Goal: Transaction & Acquisition: Purchase product/service

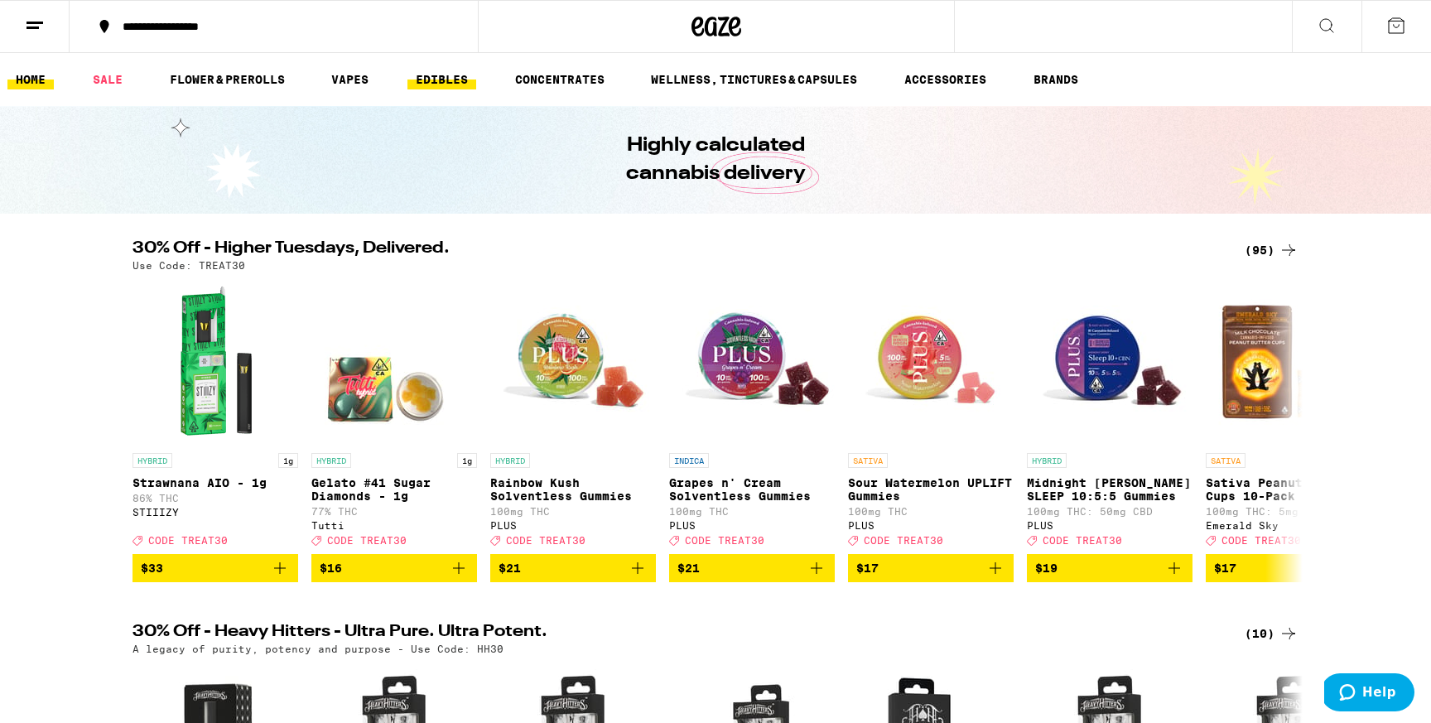
click at [442, 80] on link "EDIBLES" at bounding box center [441, 80] width 69 height 20
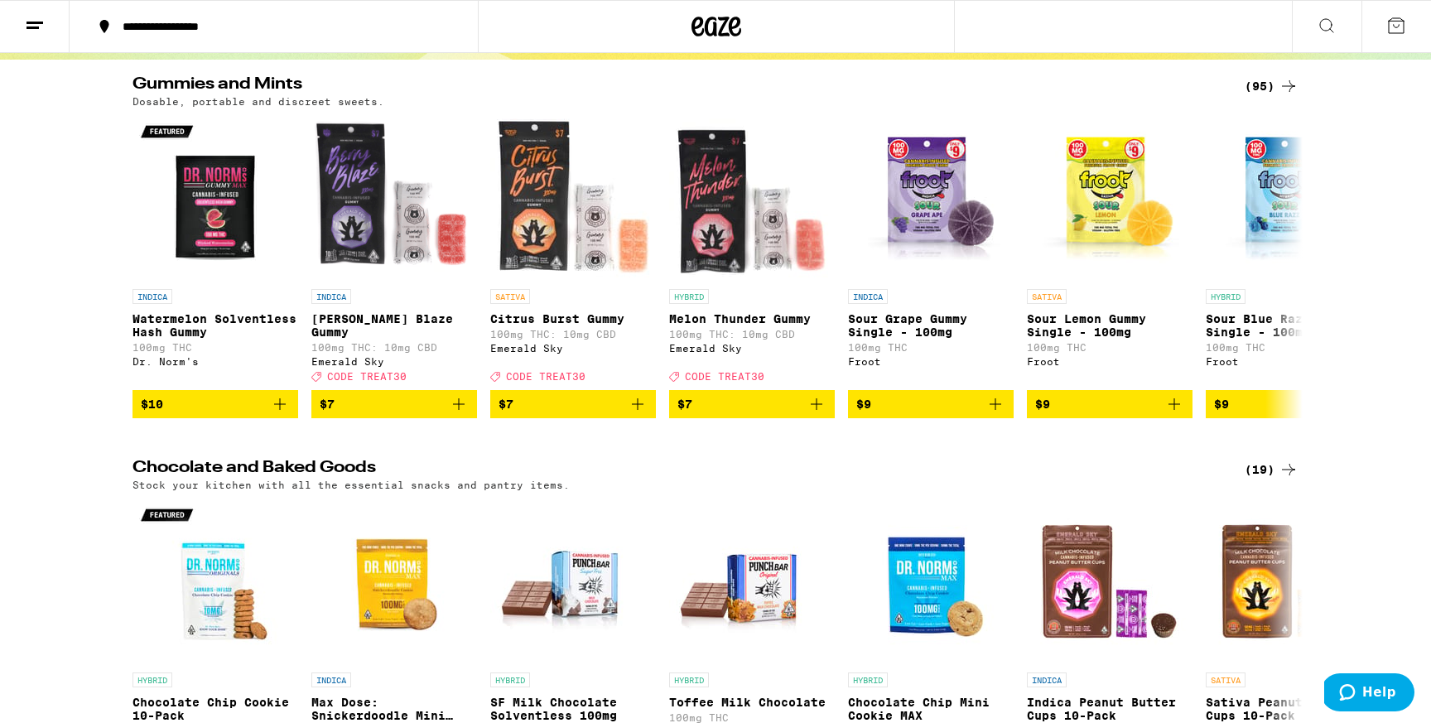
scroll to position [166, 0]
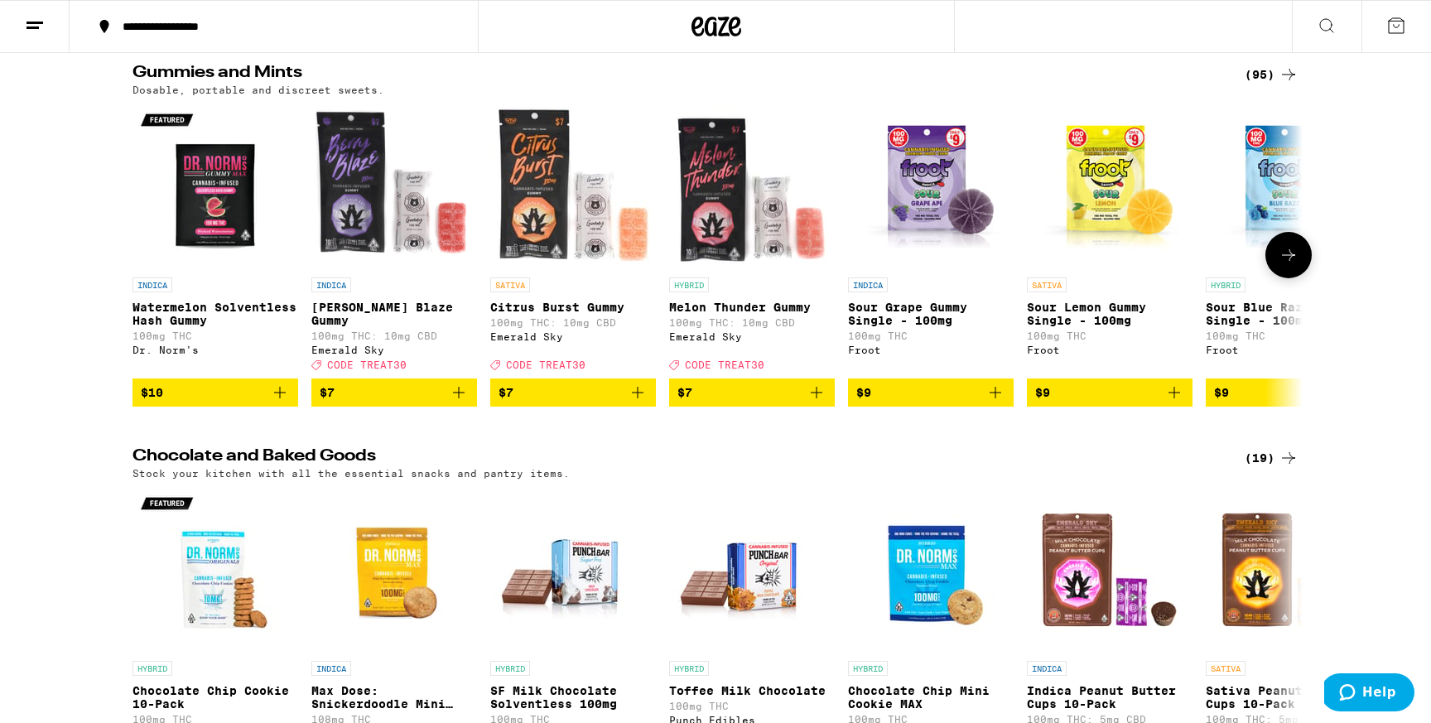
click at [994, 402] on icon "Add to bag" at bounding box center [995, 393] width 20 height 20
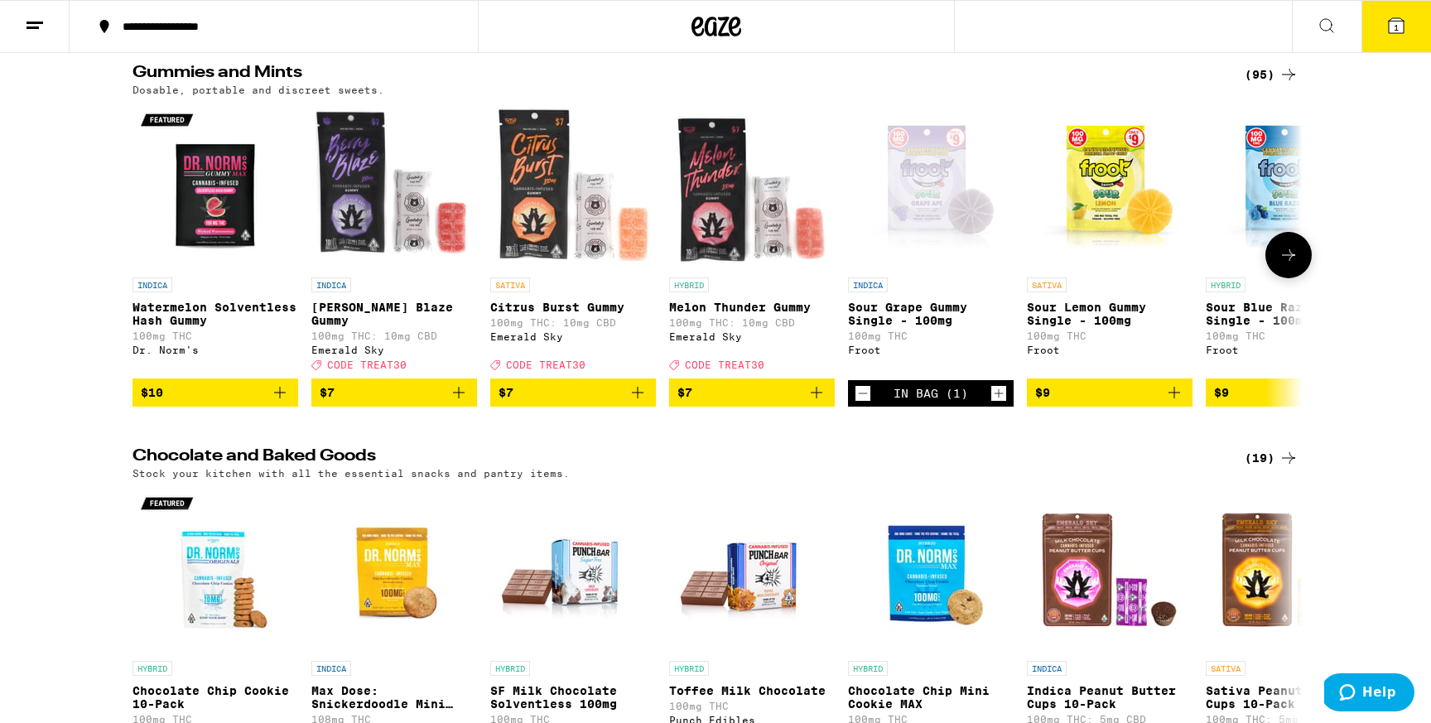
scroll to position [219, 0]
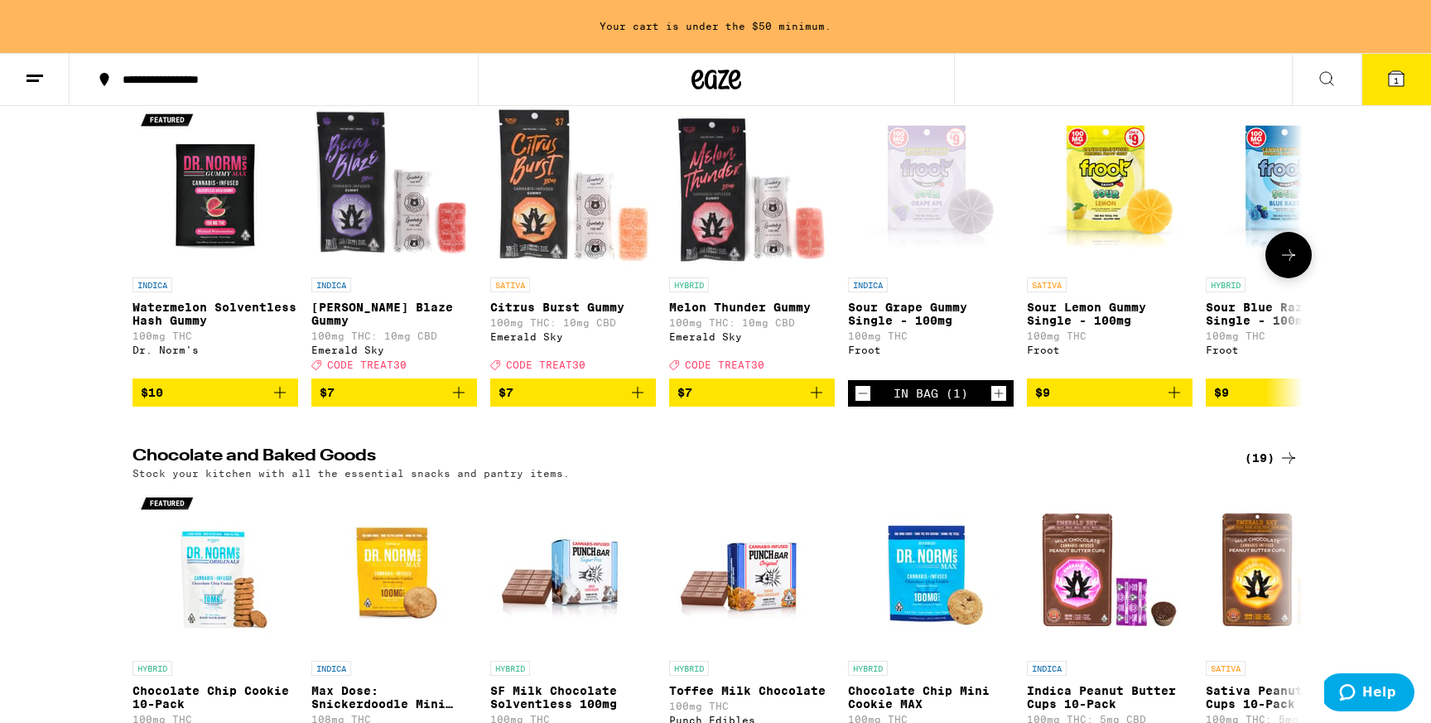
click at [1000, 403] on icon "Increment" at bounding box center [998, 393] width 15 height 20
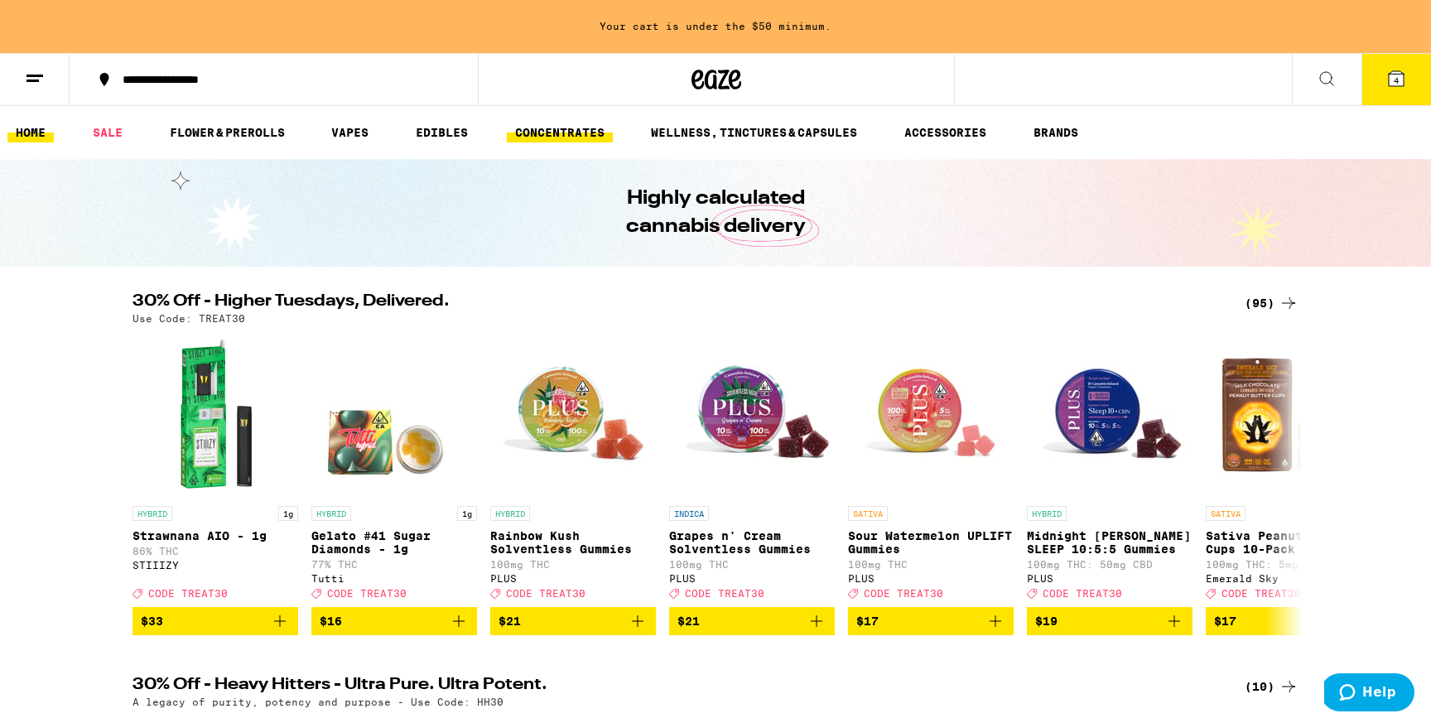
click at [539, 132] on link "CONCENTRATES" at bounding box center [560, 133] width 106 height 20
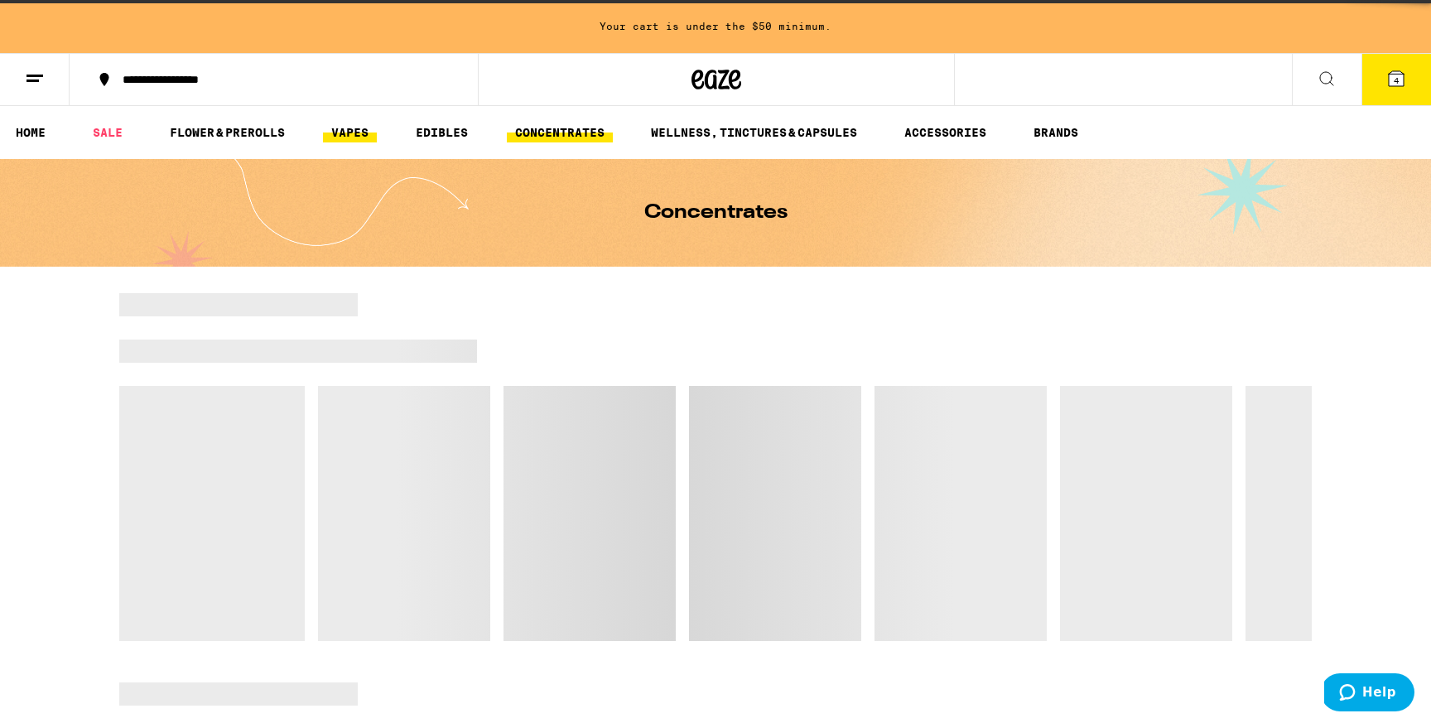
click at [354, 132] on link "VAPES" at bounding box center [350, 133] width 54 height 20
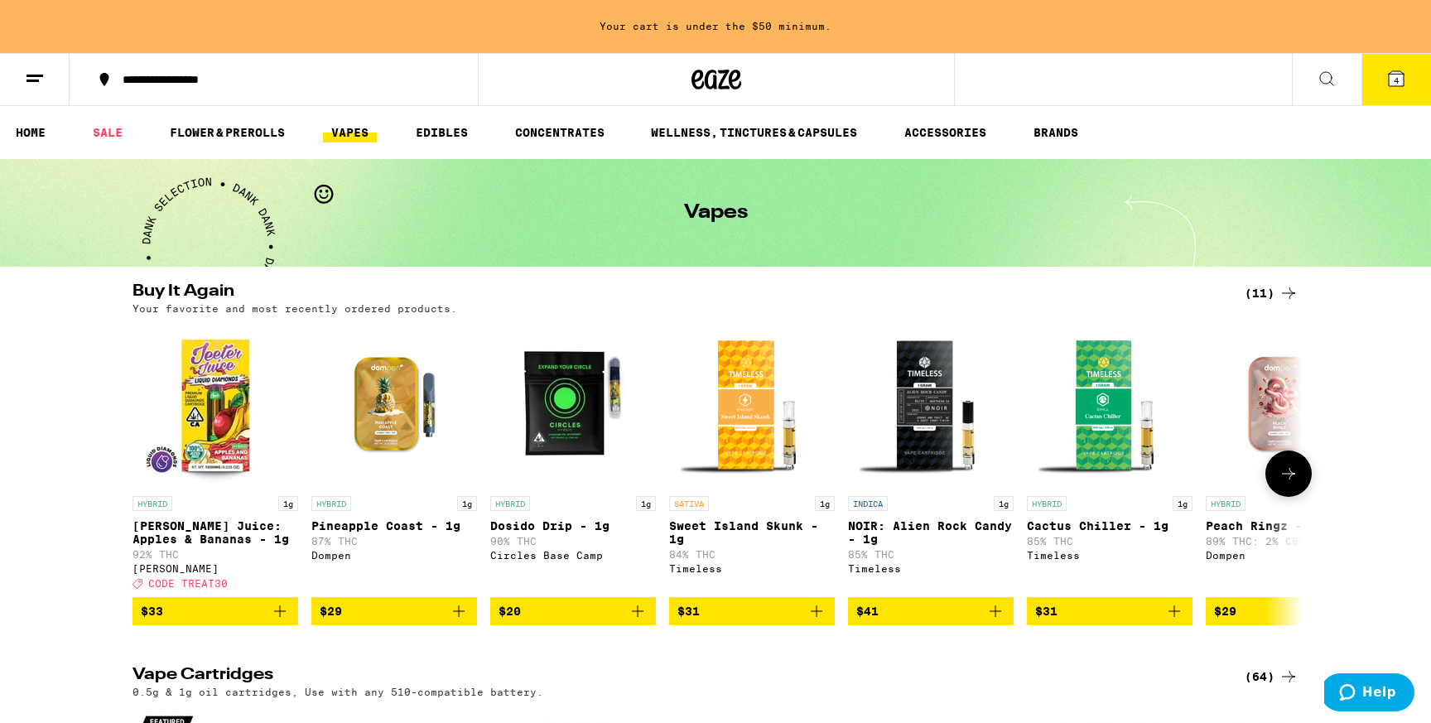
click at [284, 617] on icon "Add to bag" at bounding box center [280, 611] width 12 height 12
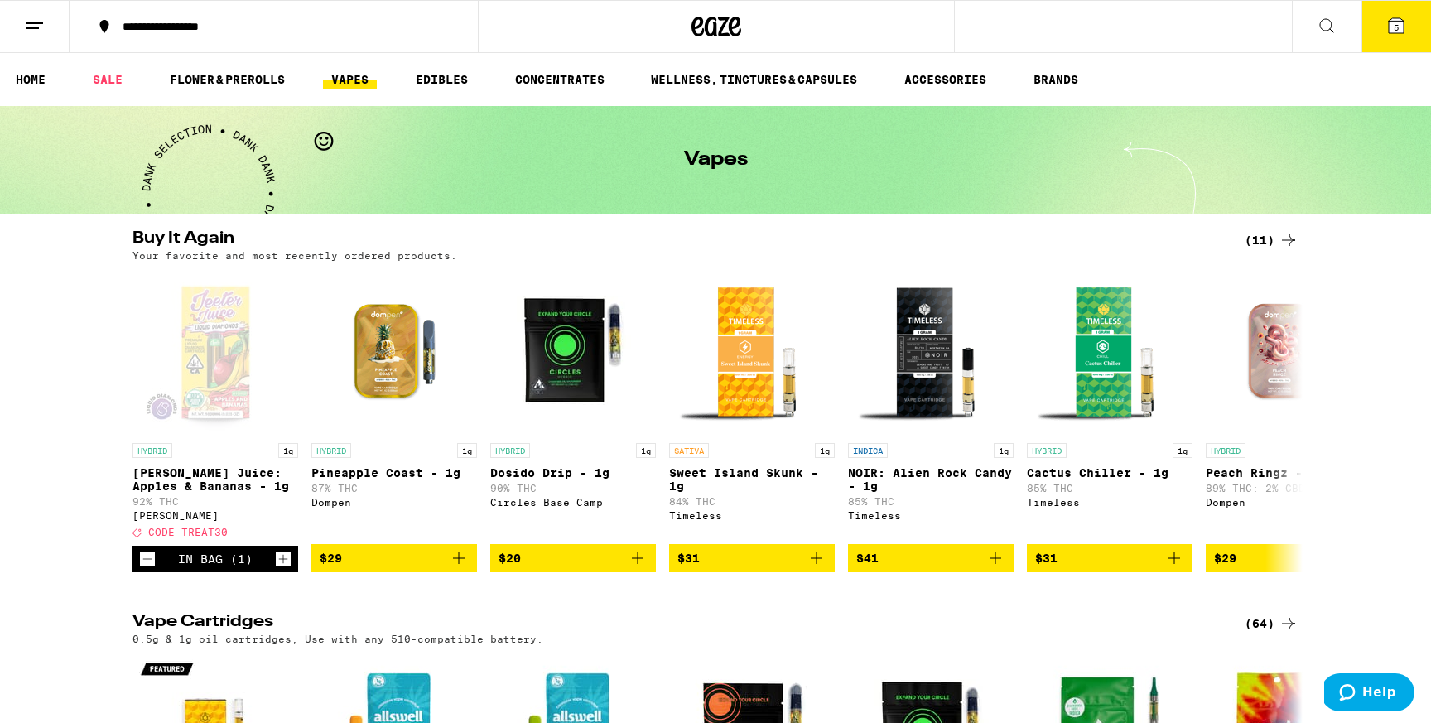
click at [1396, 17] on icon at bounding box center [1396, 26] width 20 height 20
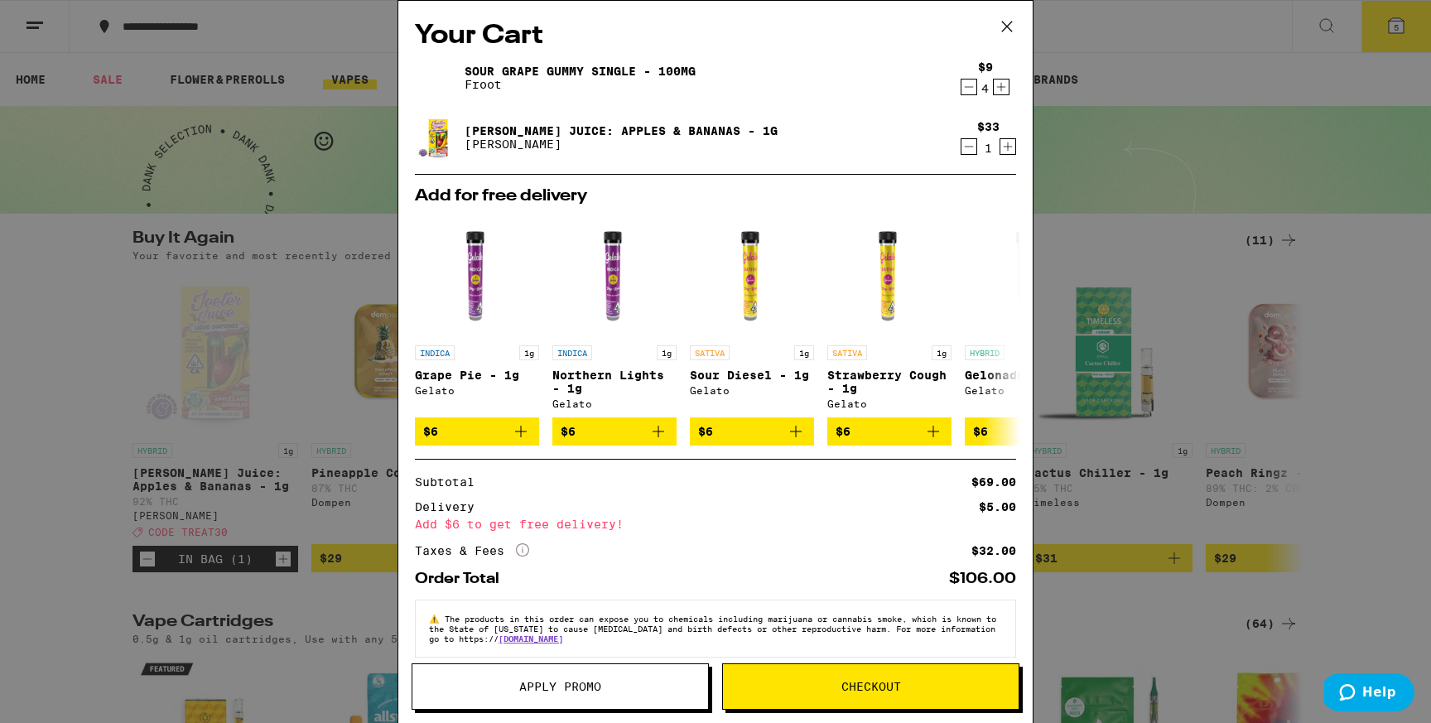
click at [163, 604] on div "Your Cart Sour Grape Gummy Single - 100mg Froot $9 4 Jeeter Juice: Apples & Ban…" at bounding box center [715, 361] width 1431 height 723
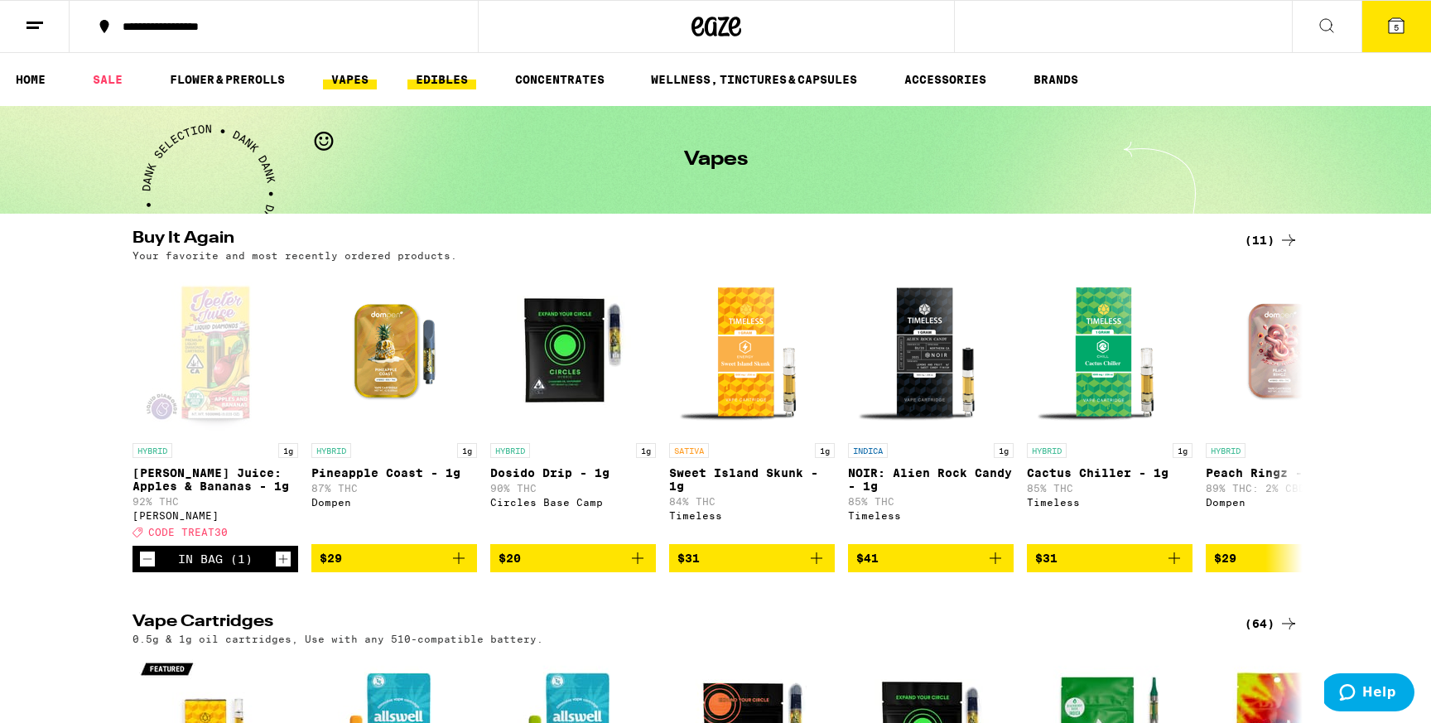
click at [475, 79] on link "EDIBLES" at bounding box center [441, 80] width 69 height 20
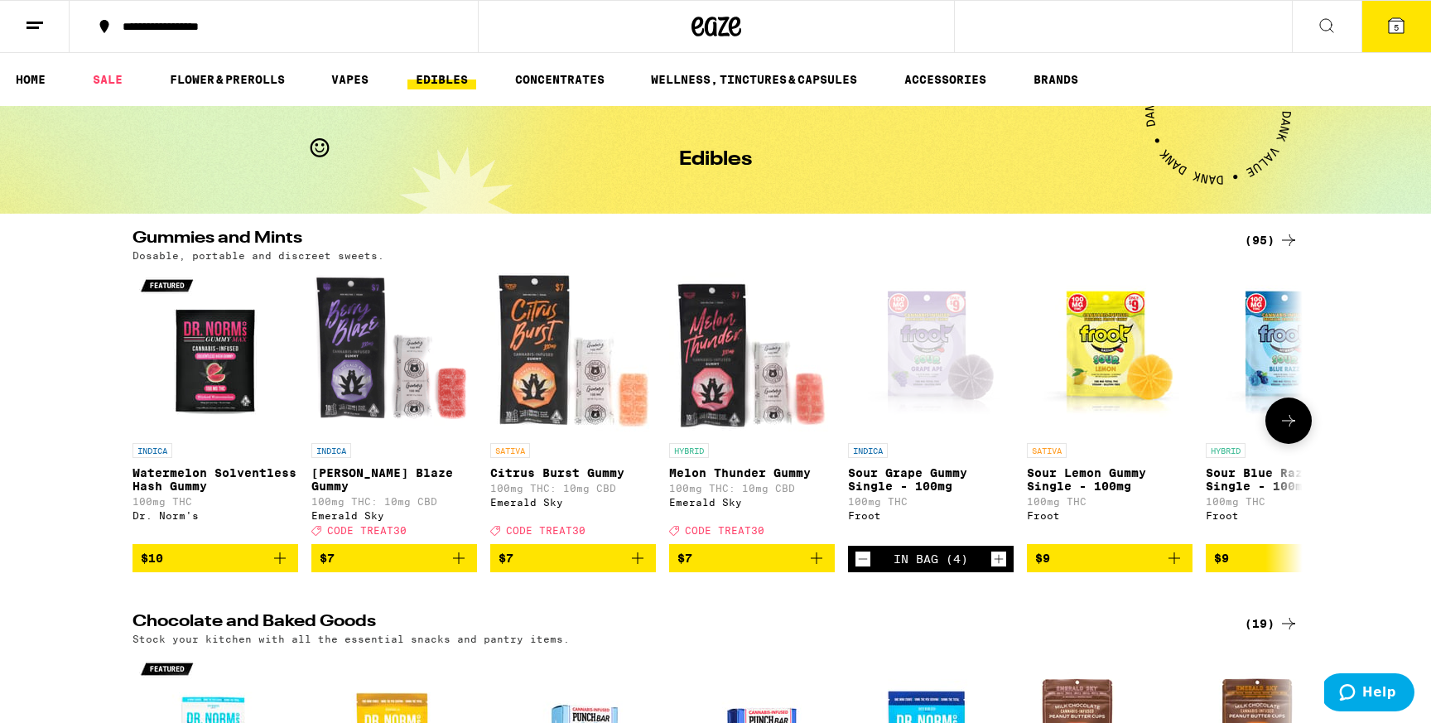
click at [466, 568] on icon "Add to bag" at bounding box center [459, 558] width 20 height 20
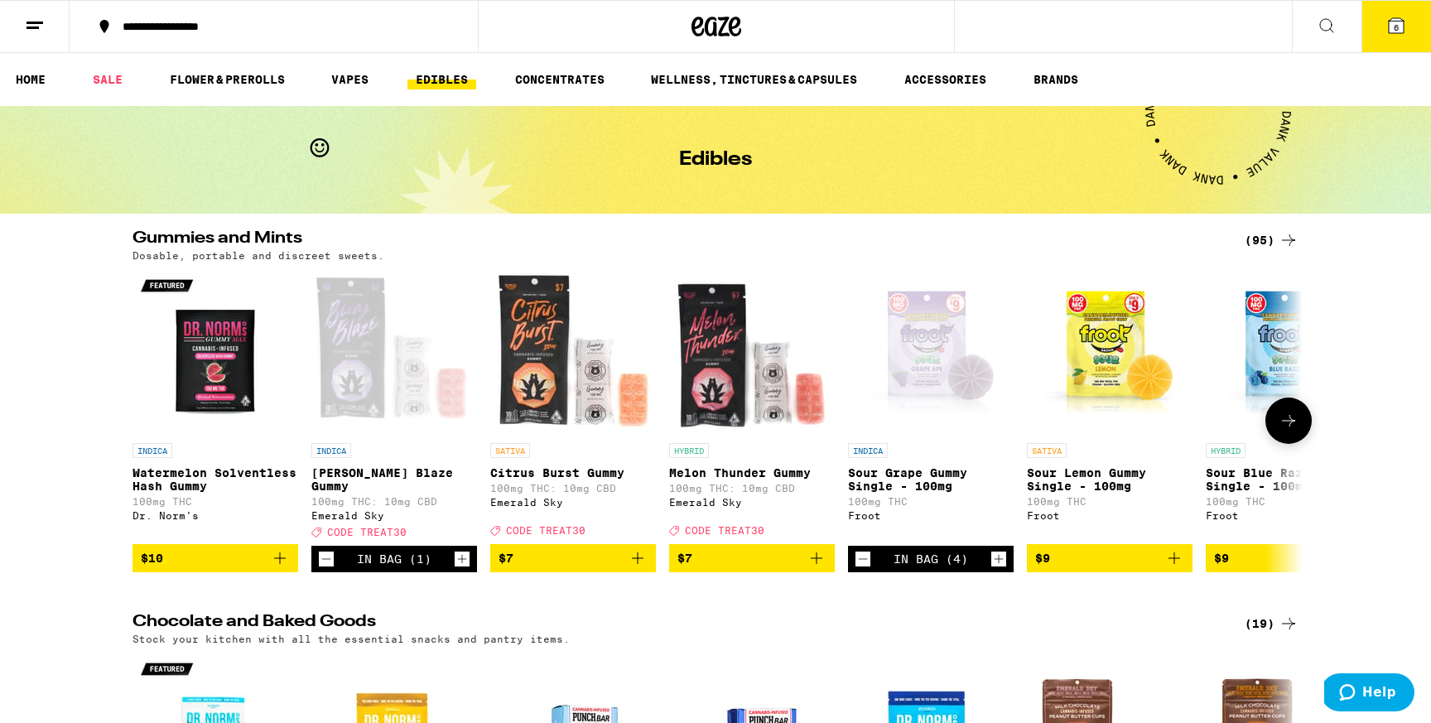
click at [816, 564] on icon "Add to bag" at bounding box center [817, 558] width 12 height 12
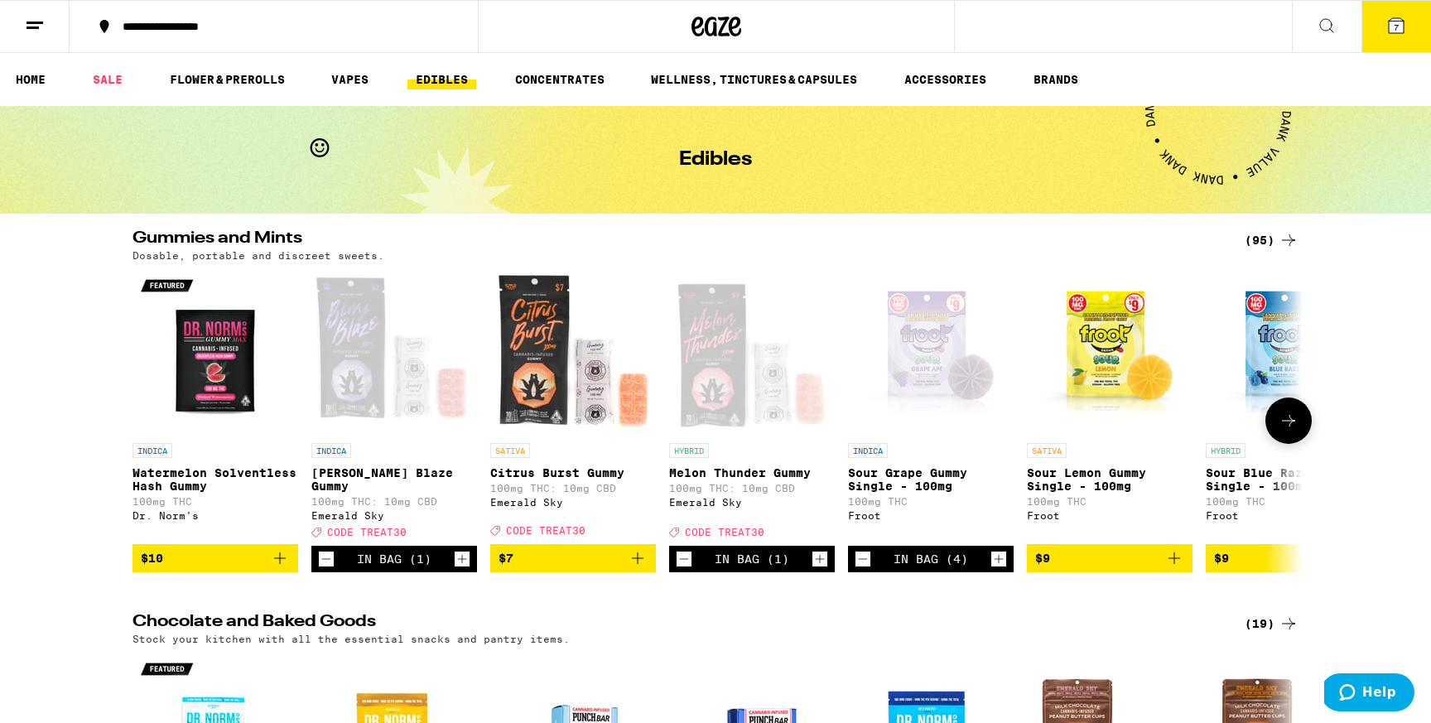
click at [816, 568] on icon "Increment" at bounding box center [819, 559] width 15 height 20
click at [465, 566] on icon "Increment" at bounding box center [462, 559] width 15 height 20
click at [1382, 23] on button "9" at bounding box center [1396, 26] width 70 height 51
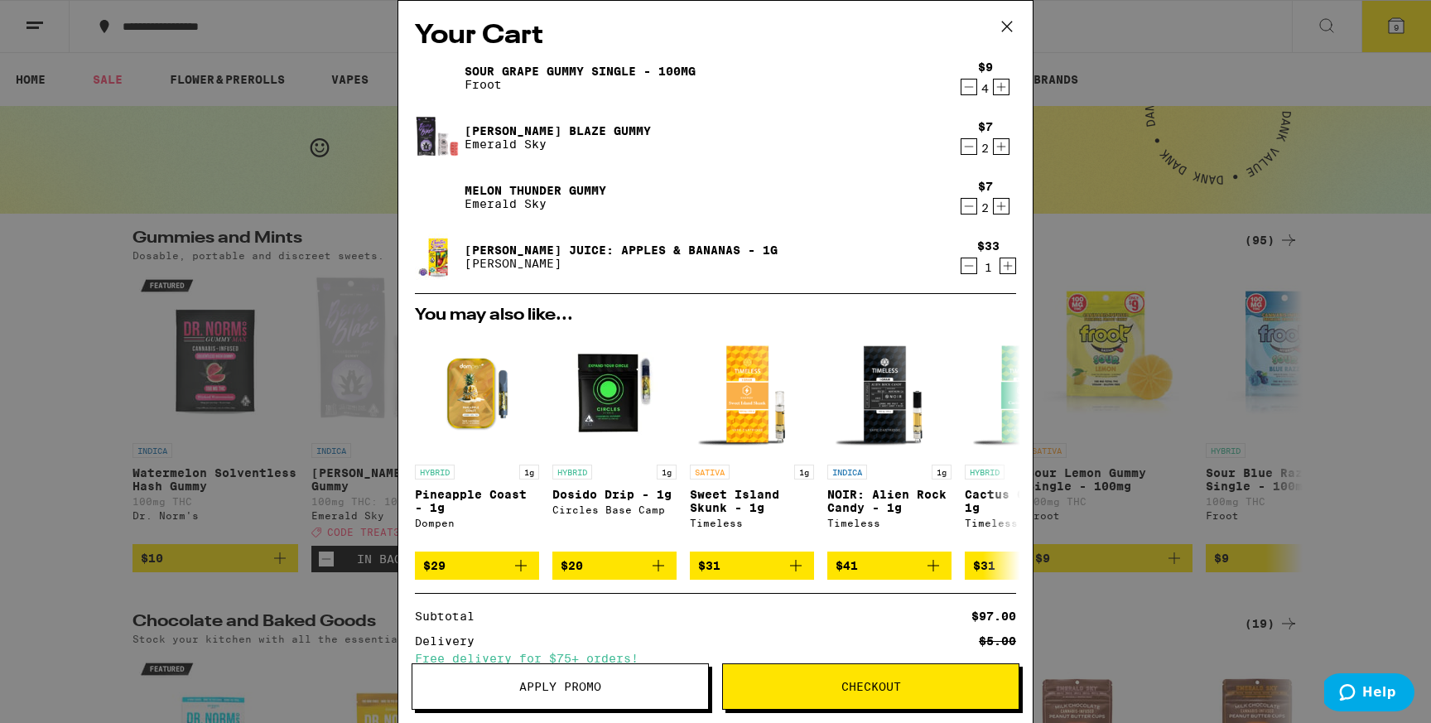
click at [966, 89] on icon "Decrement" at bounding box center [968, 87] width 15 height 20
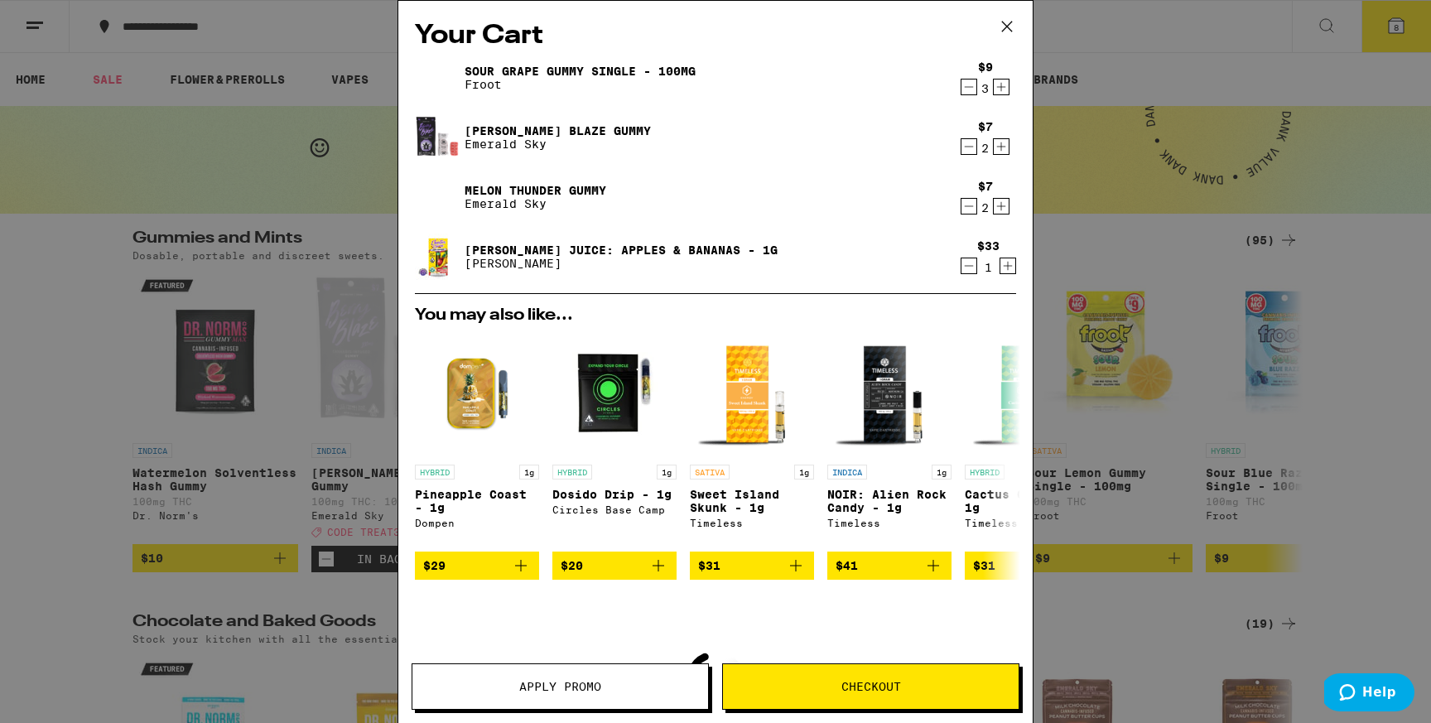
click at [966, 89] on icon "Decrement" at bounding box center [968, 87] width 15 height 20
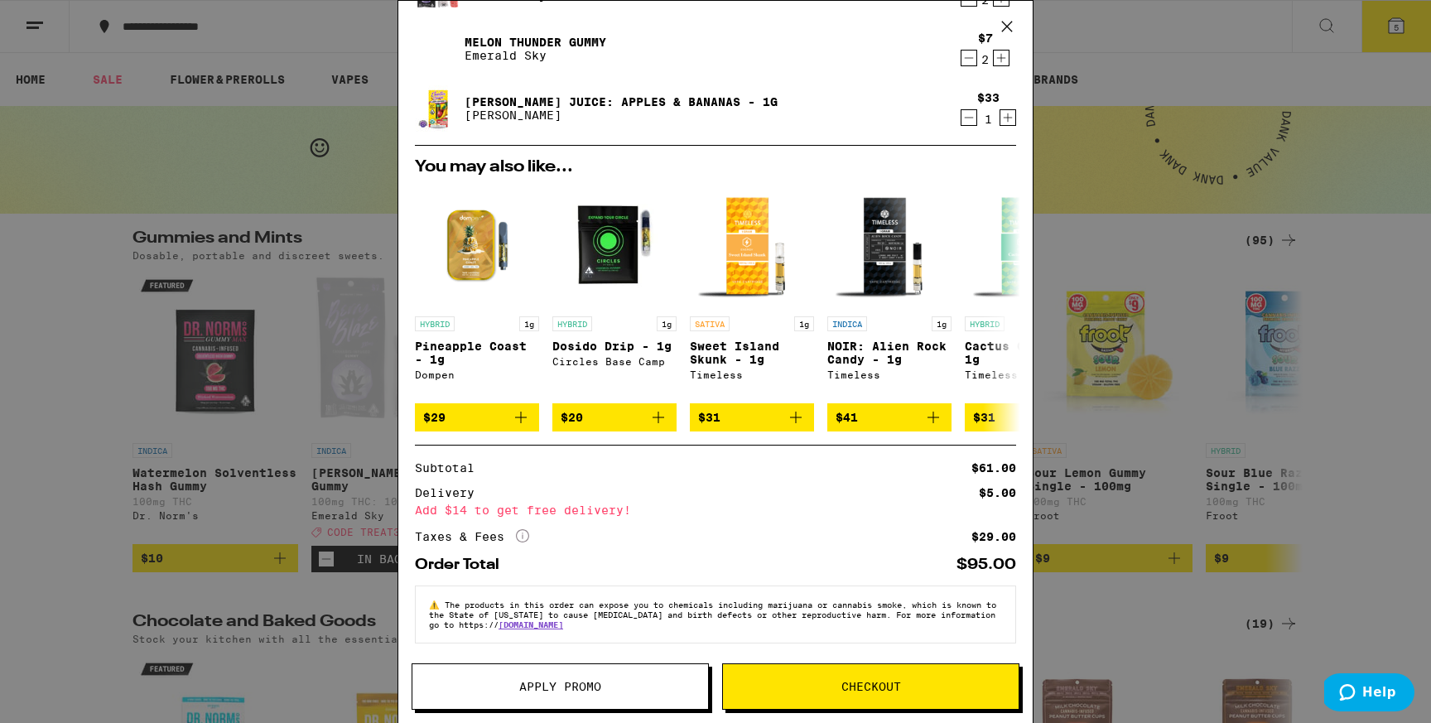
scroll to position [100, 0]
click at [642, 685] on span "Apply Promo" at bounding box center [560, 687] width 296 height 12
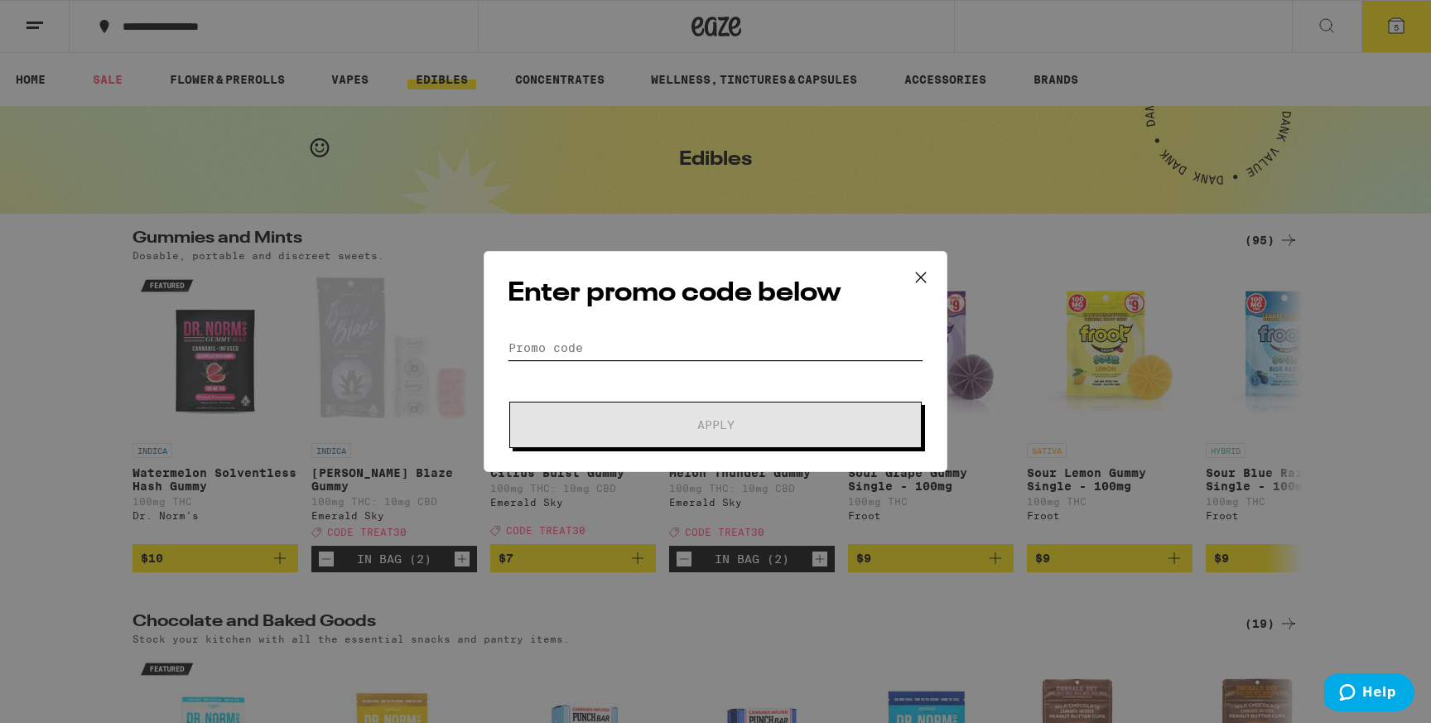
click at [821, 339] on input "Promo Code" at bounding box center [716, 347] width 416 height 25
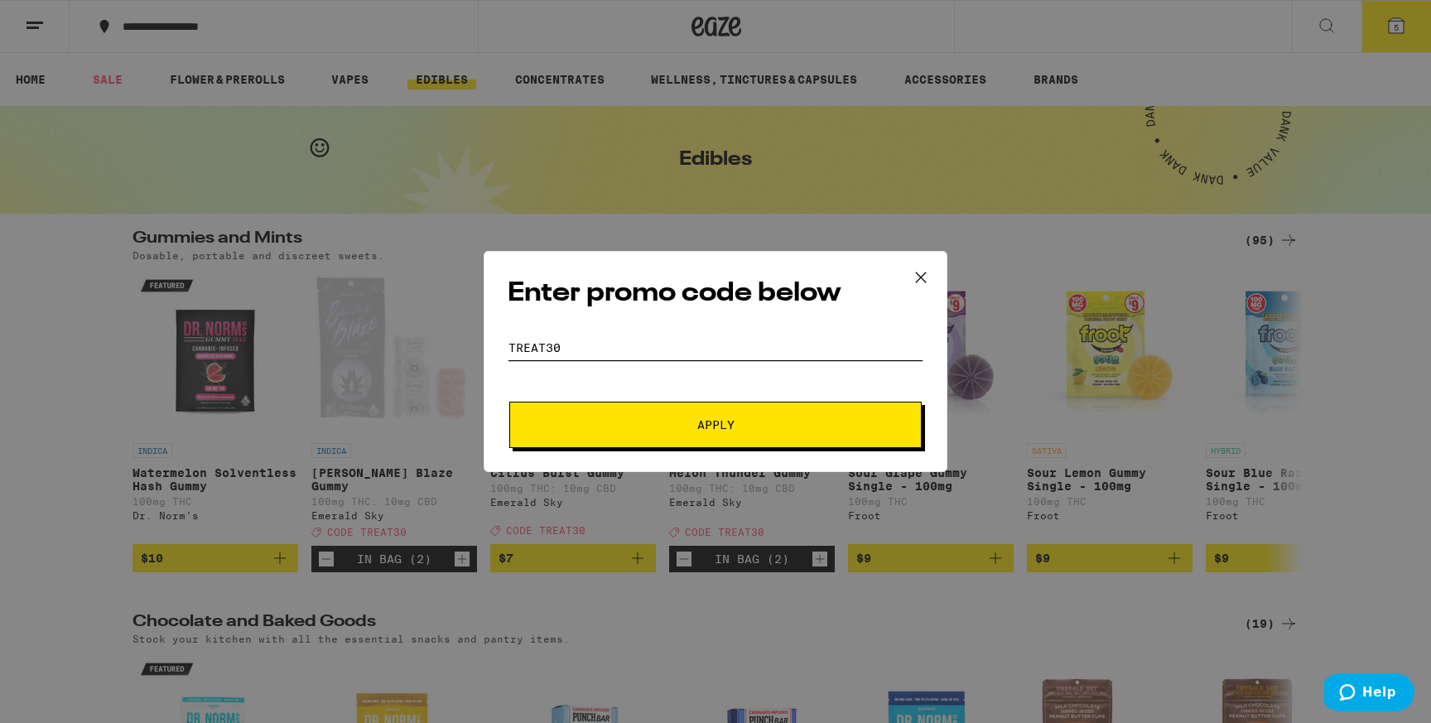
type input "treat30"
click at [509, 402] on button "Apply" at bounding box center [715, 425] width 412 height 46
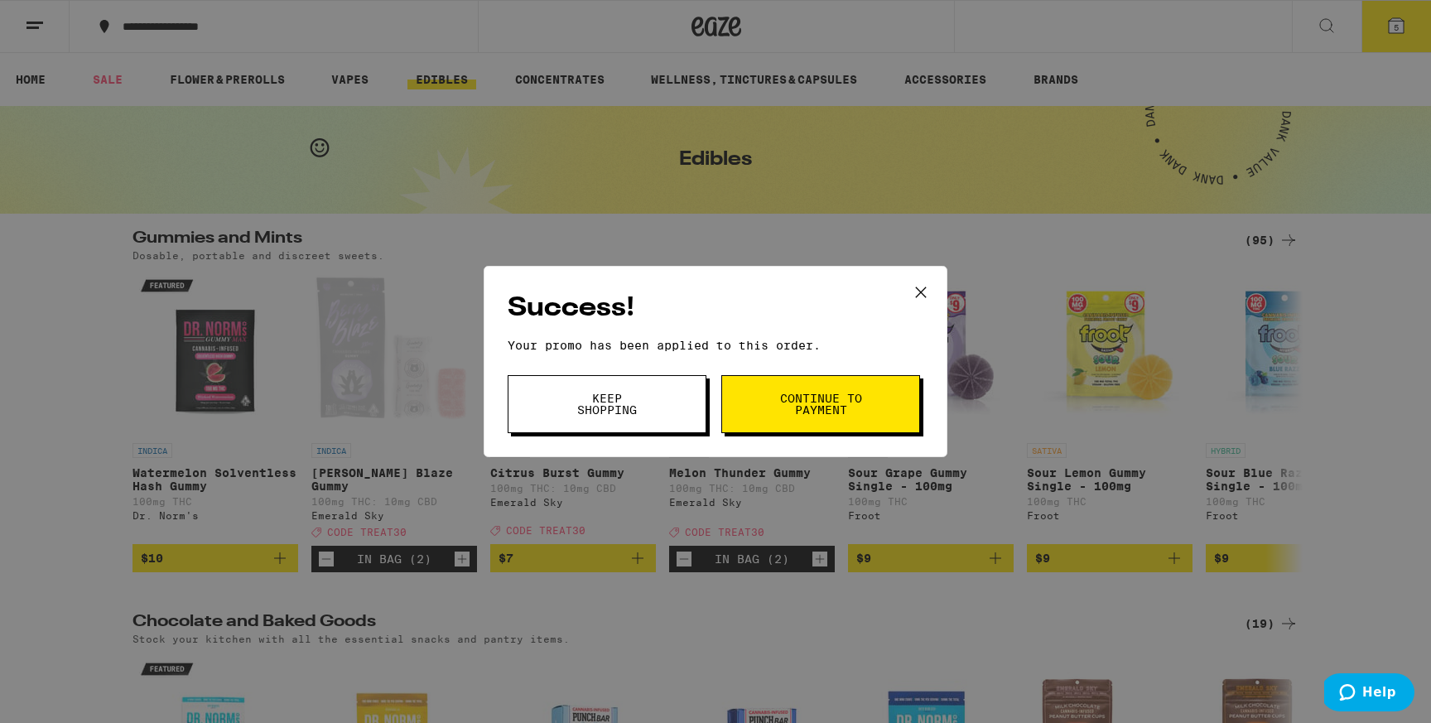
click at [614, 408] on span "Keep Shopping" at bounding box center [607, 403] width 84 height 23
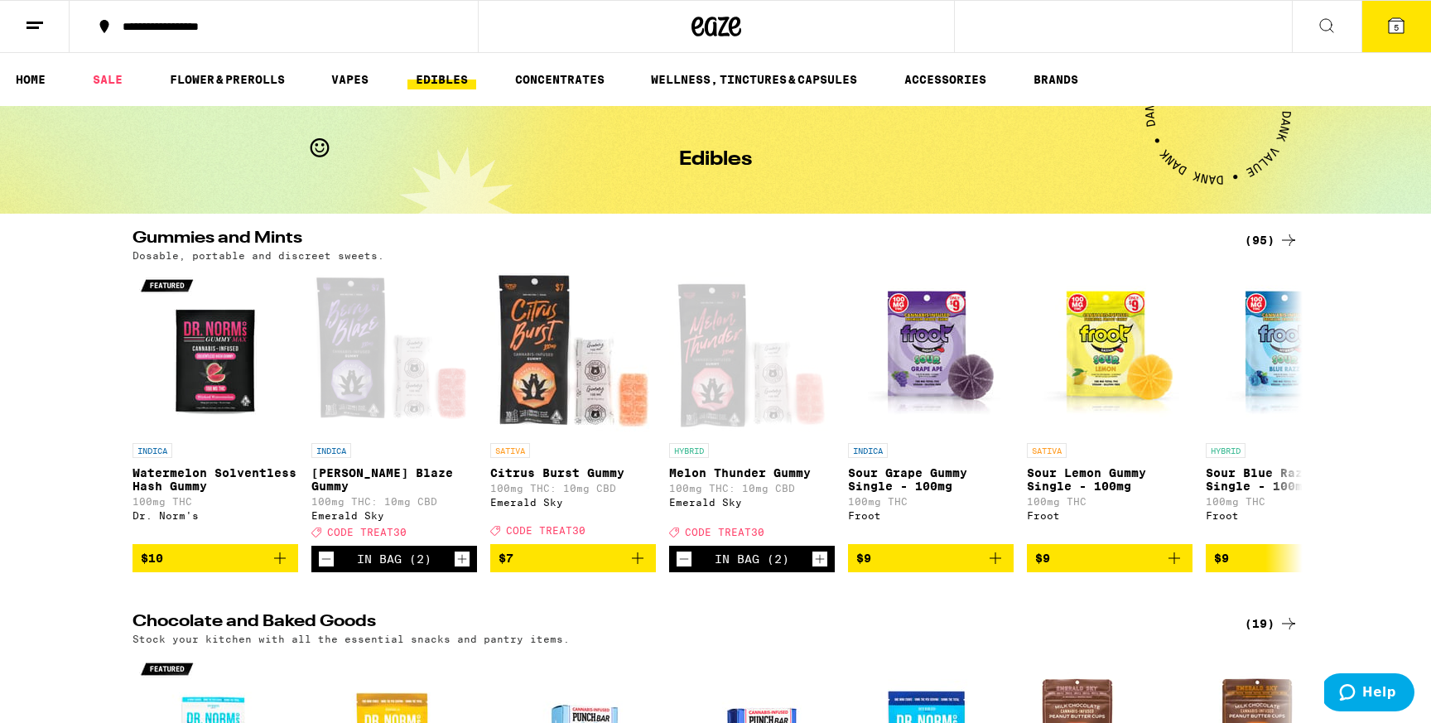
click at [1385, 34] on button "5" at bounding box center [1396, 26] width 70 height 51
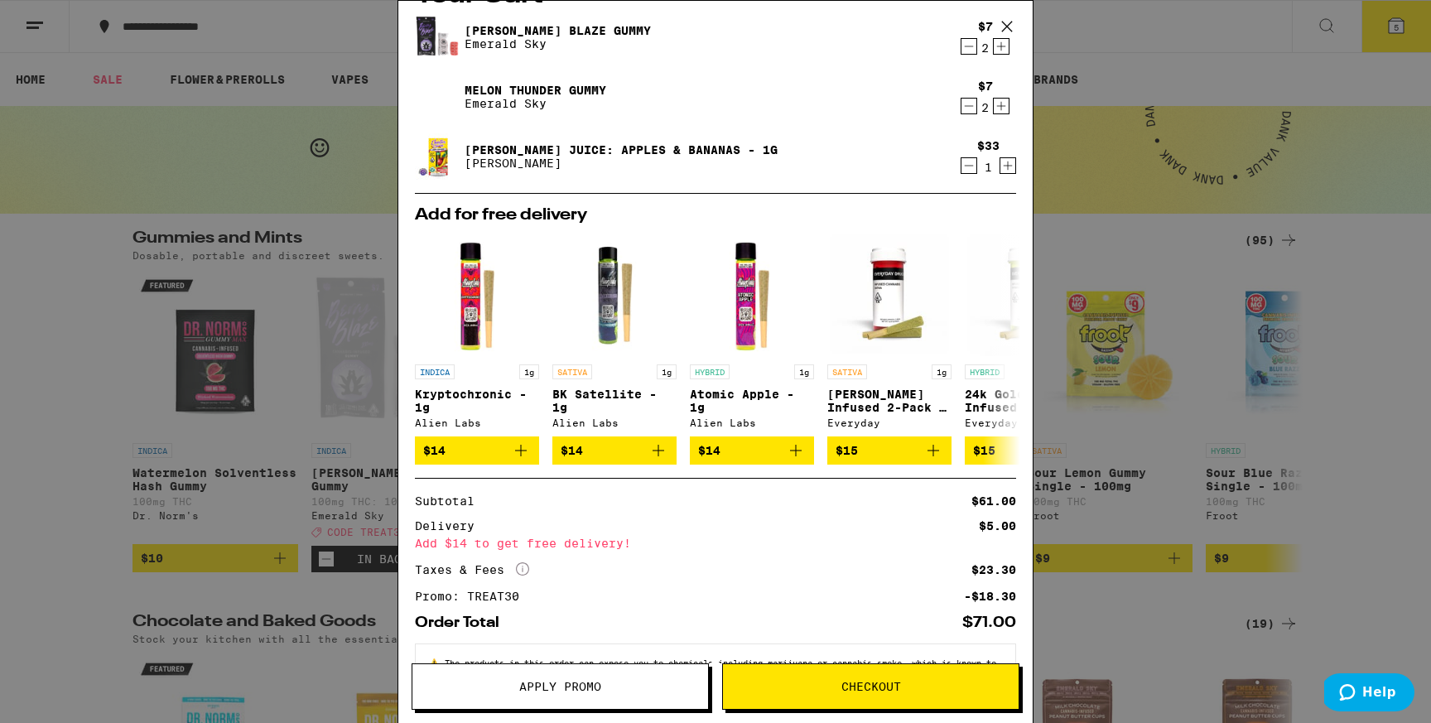
scroll to position [55, 0]
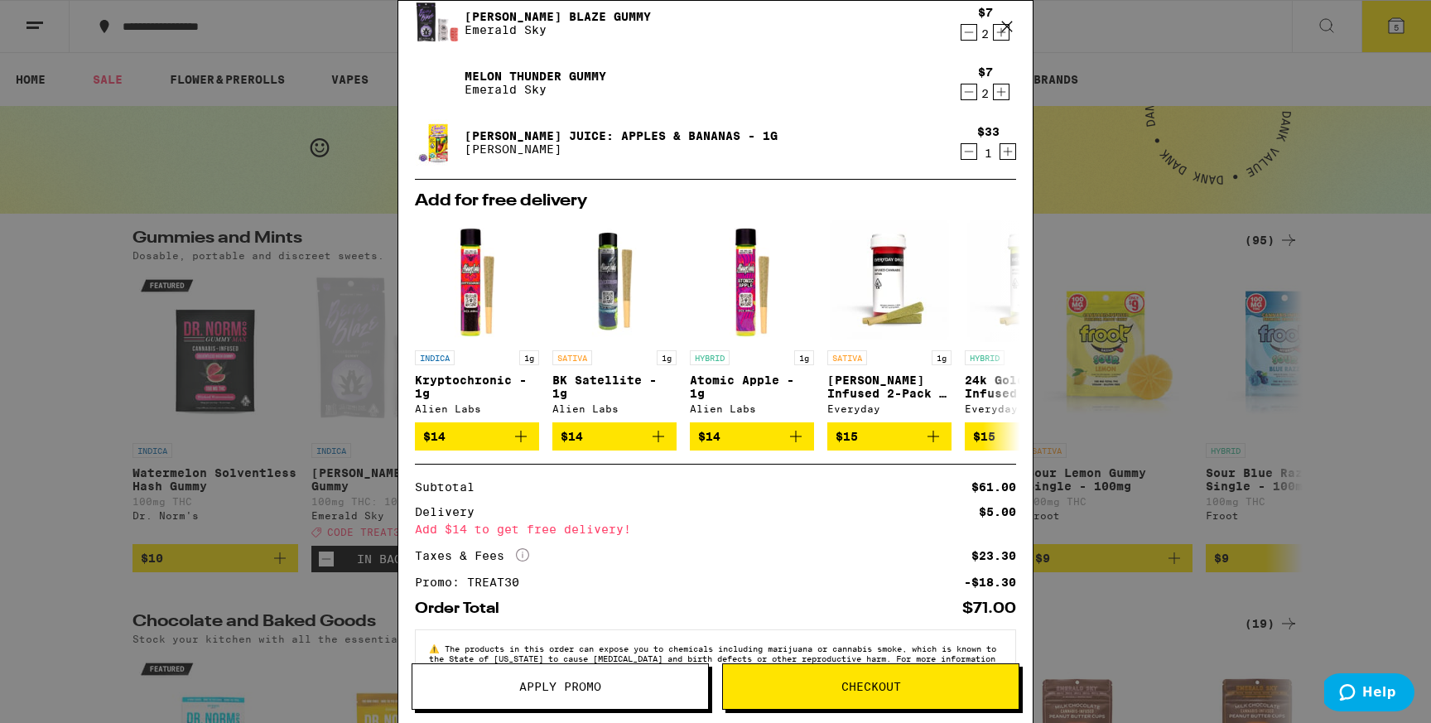
click at [1008, 152] on icon "Increment" at bounding box center [1008, 151] width 9 height 9
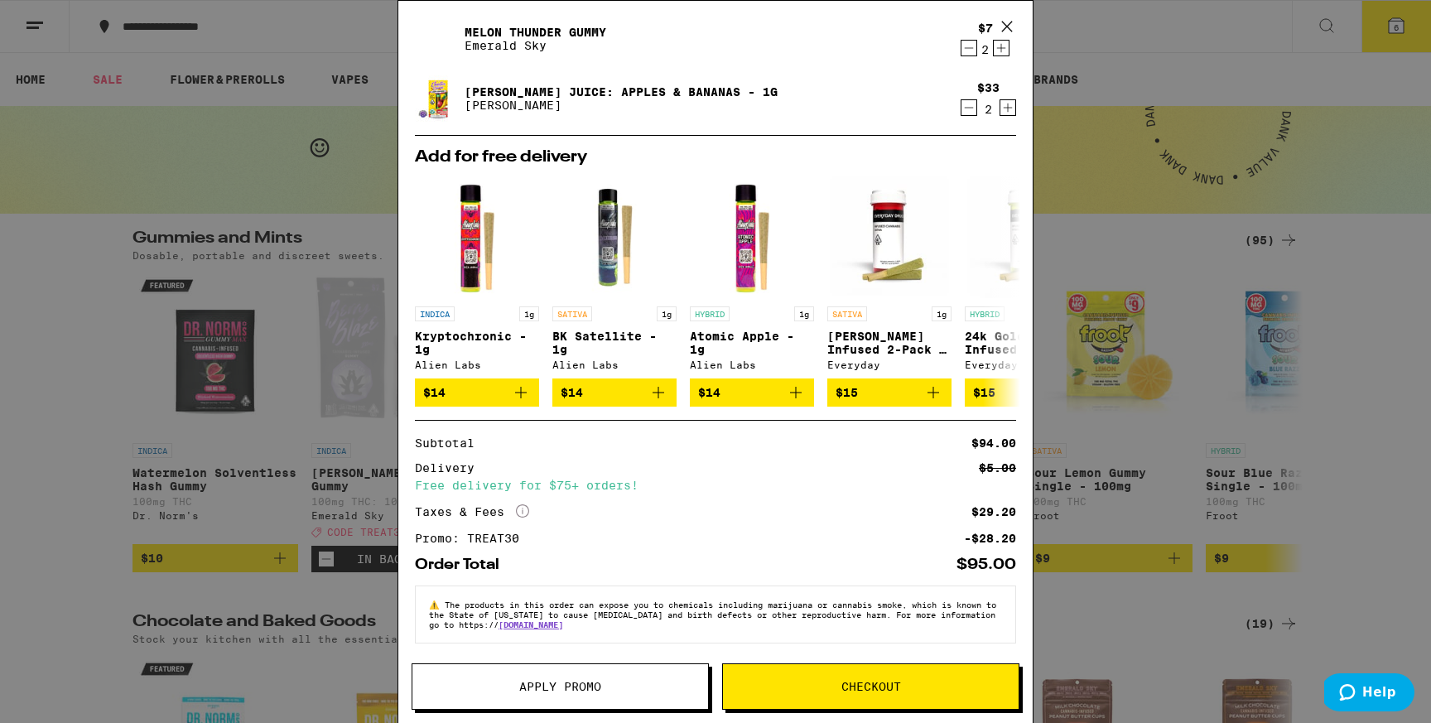
click at [800, 671] on button "Checkout" at bounding box center [870, 686] width 297 height 46
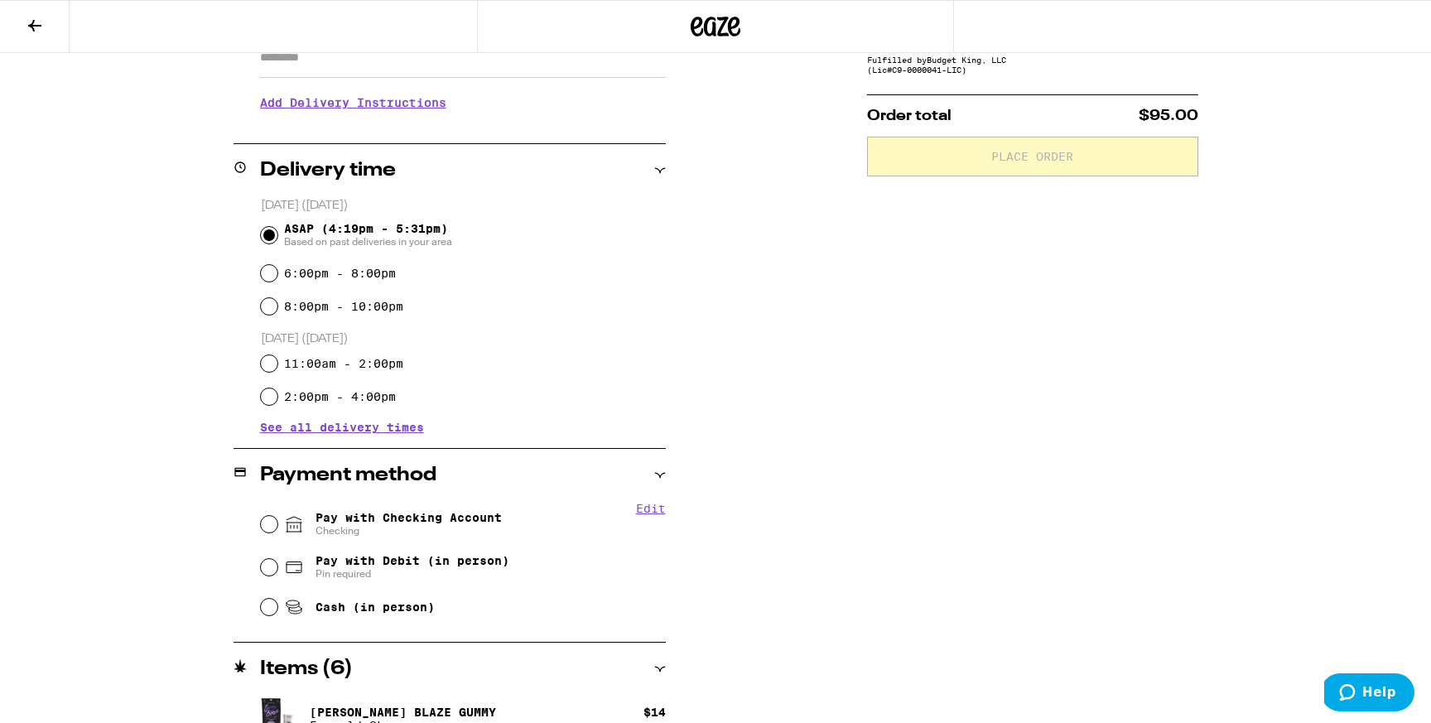
scroll to position [320, 0]
click at [260, 518] on fieldset "Edit Pay with Checking Account Checking Pay with Debit (in person) Pin required…" at bounding box center [463, 561] width 406 height 123
click at [267, 521] on input "Pay with Checking Account Checking" at bounding box center [269, 522] width 17 height 17
radio input "true"
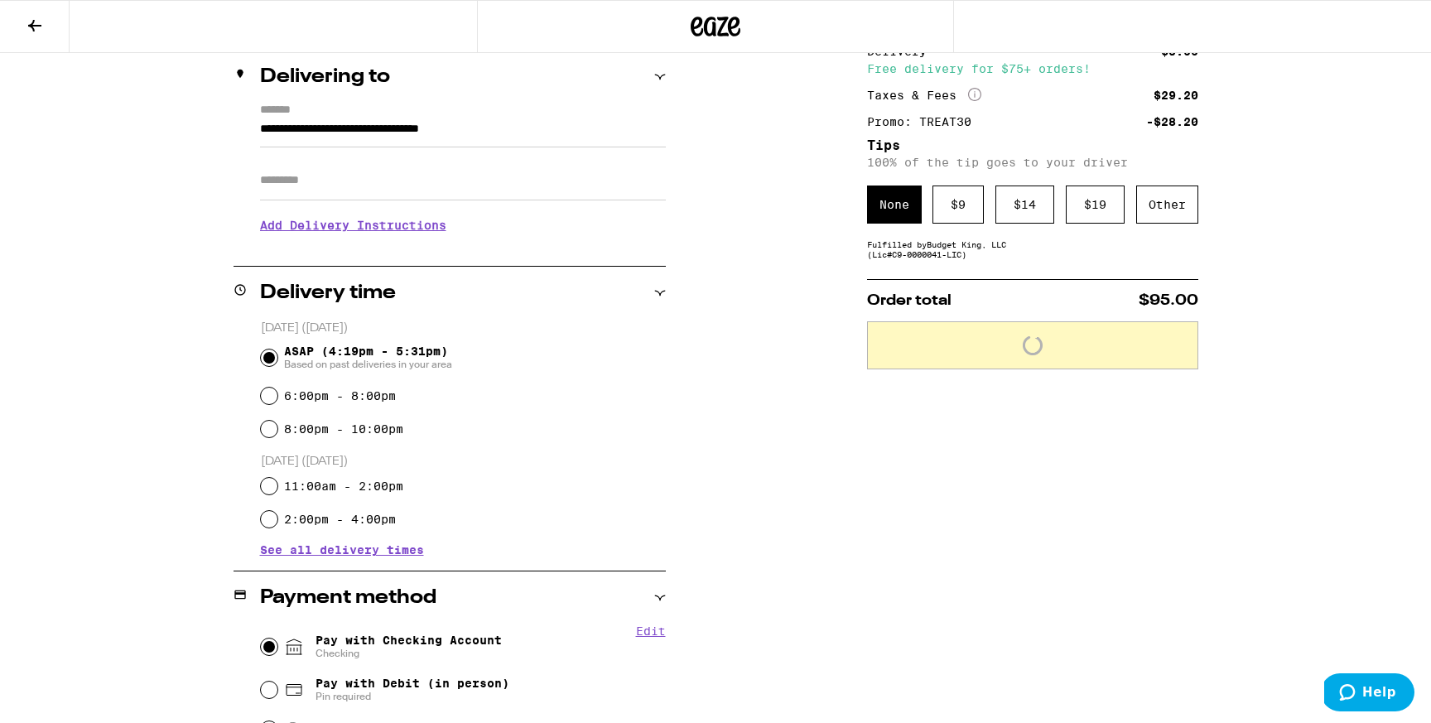
scroll to position [189, 0]
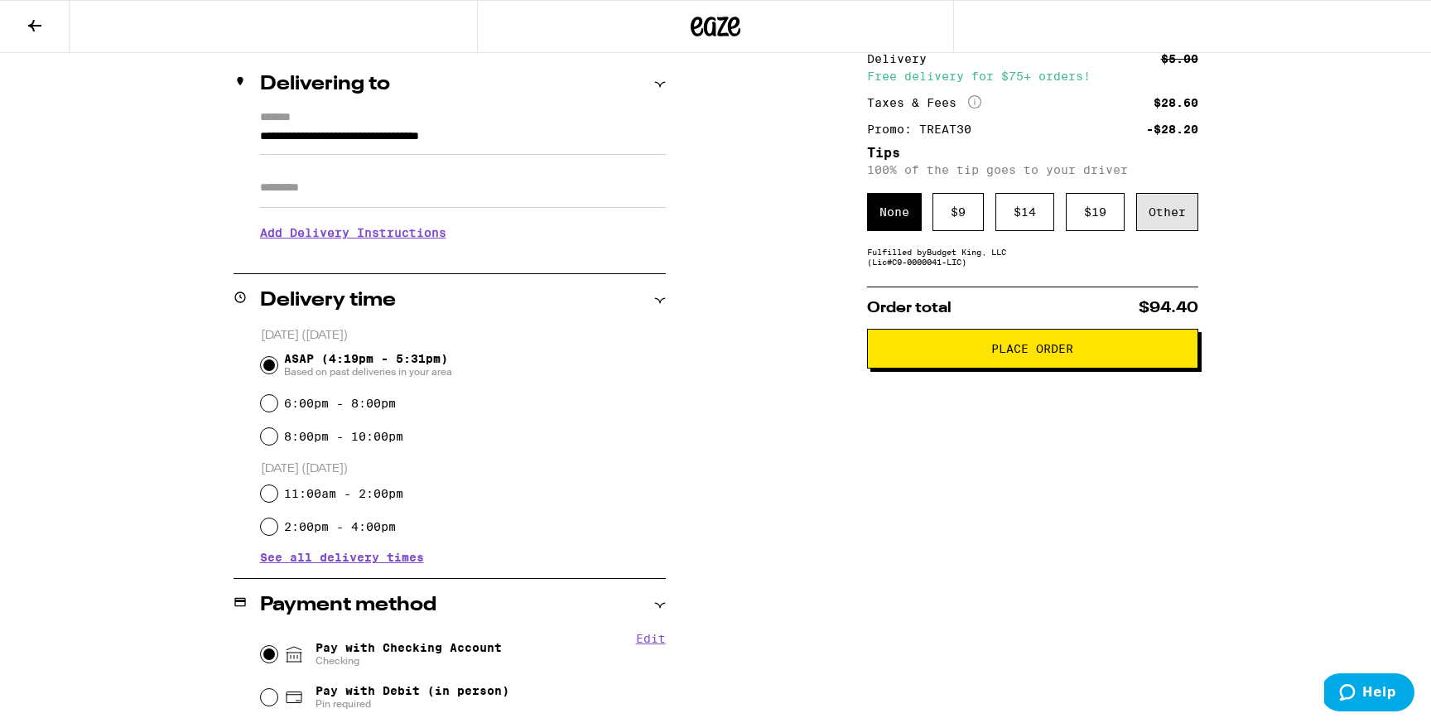
click at [1169, 219] on div "Other" at bounding box center [1167, 212] width 62 height 38
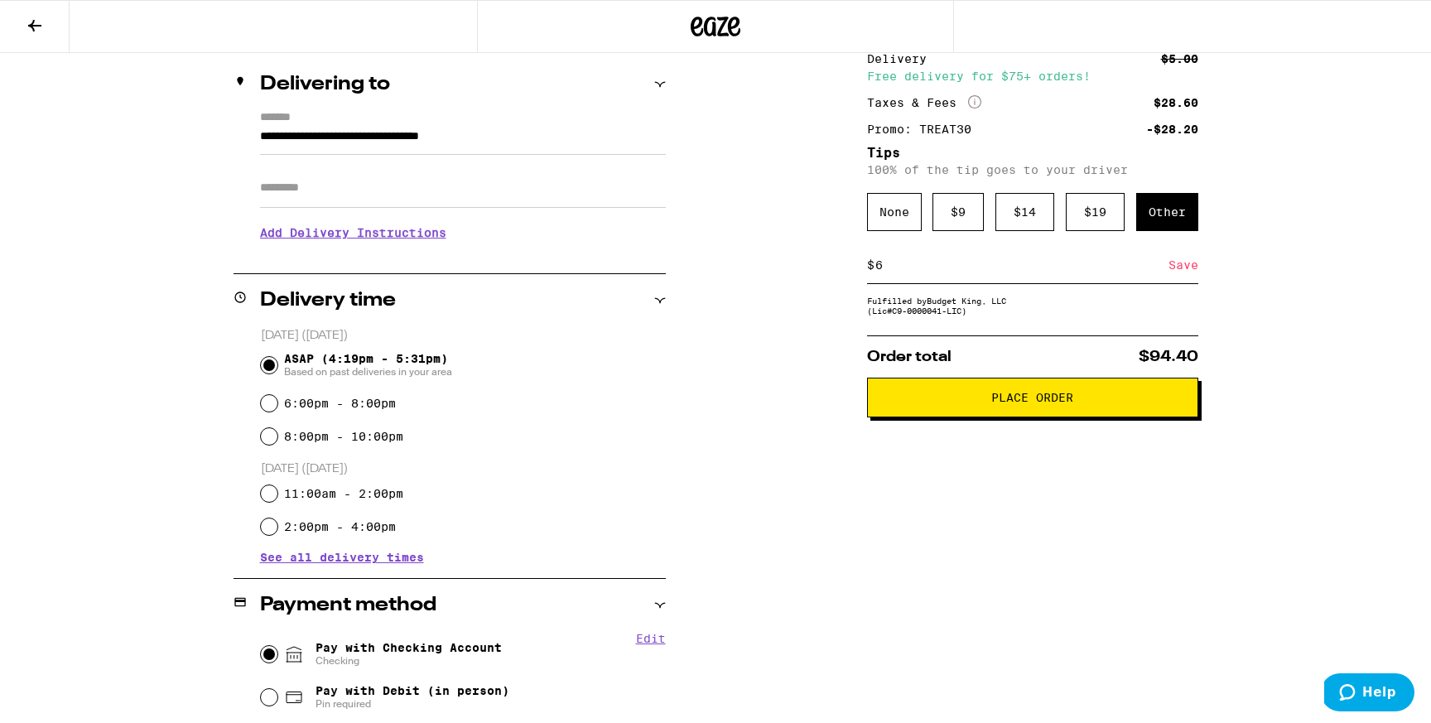
type input "6"
click at [1177, 270] on div "Save" at bounding box center [1183, 265] width 30 height 36
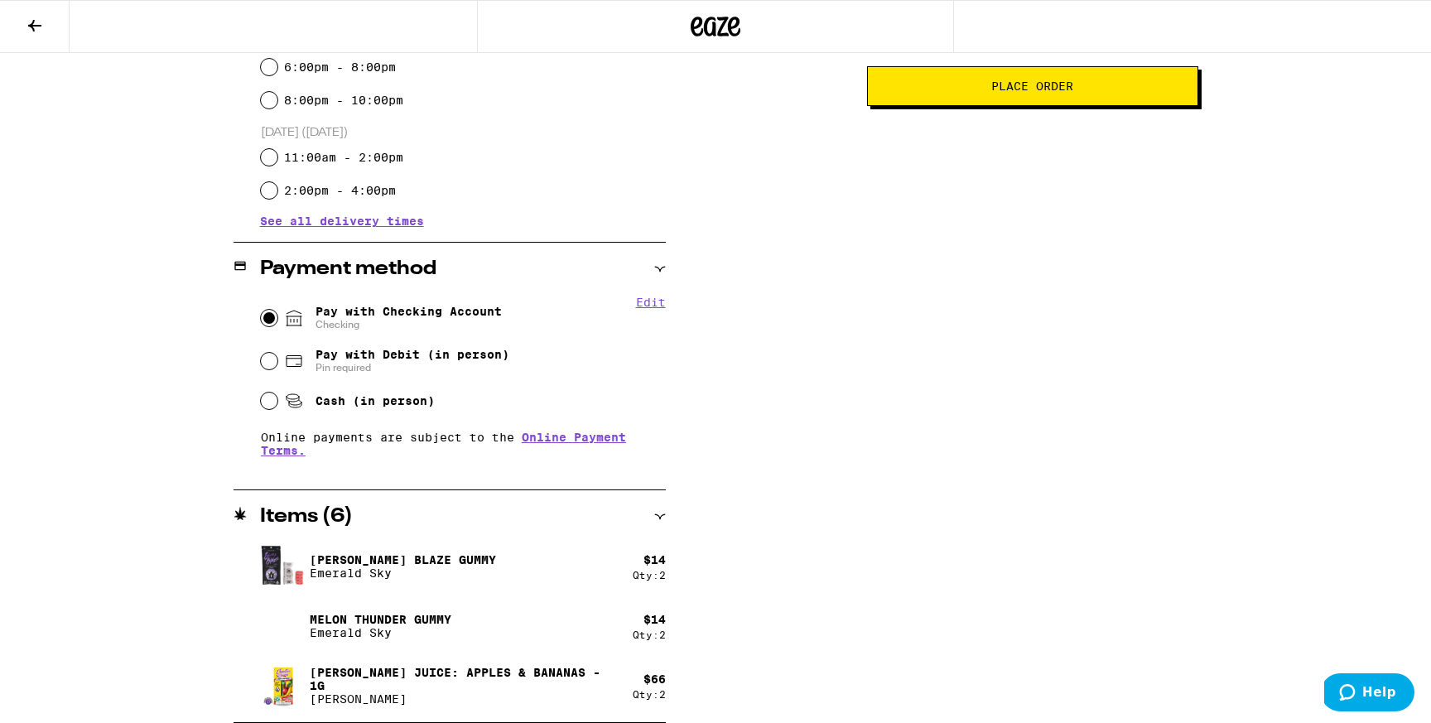
scroll to position [0, 0]
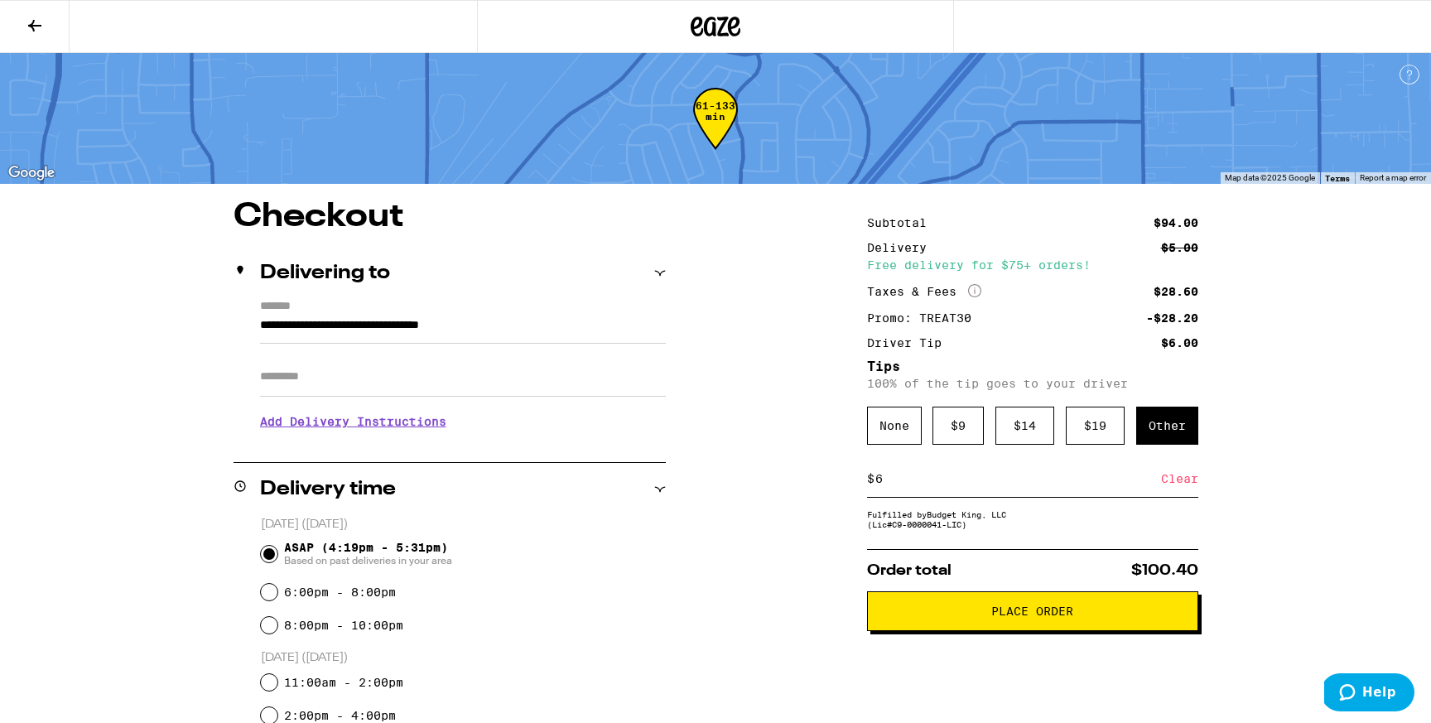
click at [999, 617] on span "Place Order" at bounding box center [1032, 611] width 82 height 12
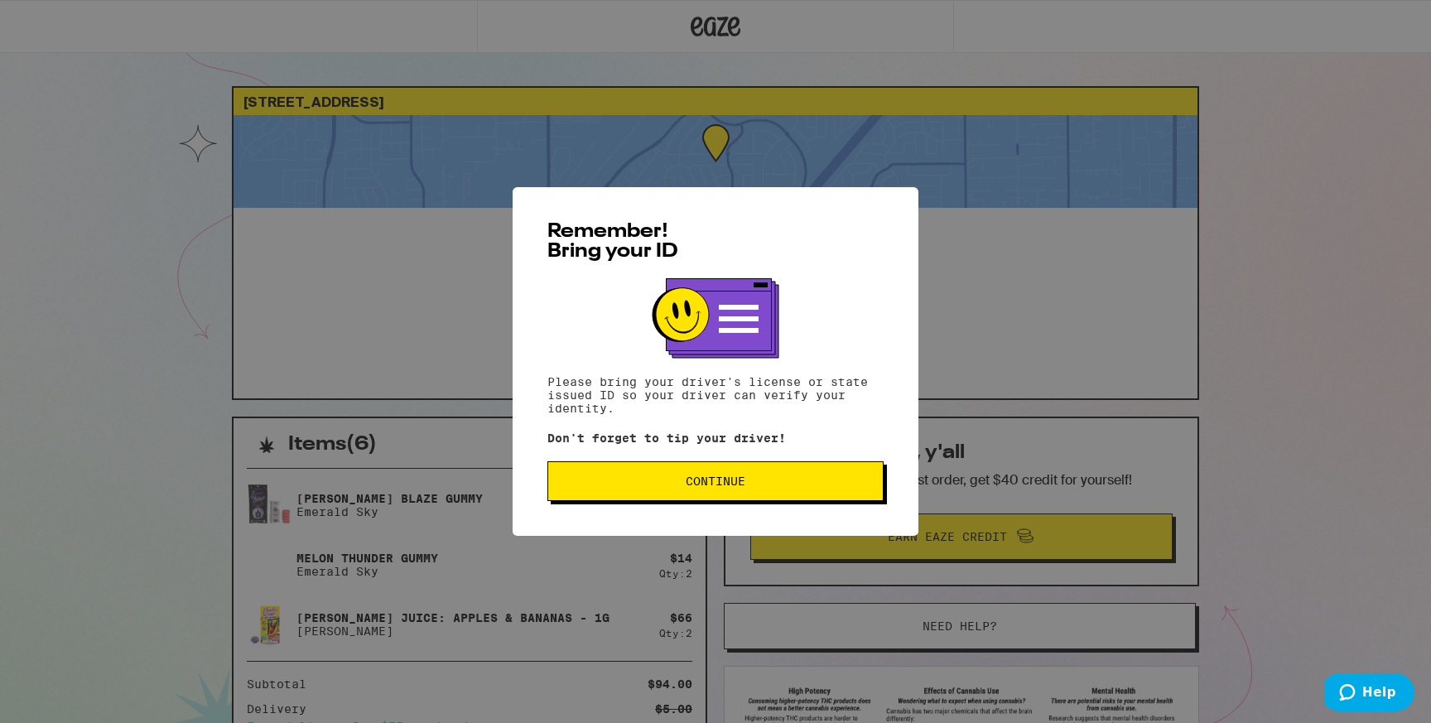
click at [730, 485] on span "Continue" at bounding box center [716, 481] width 60 height 12
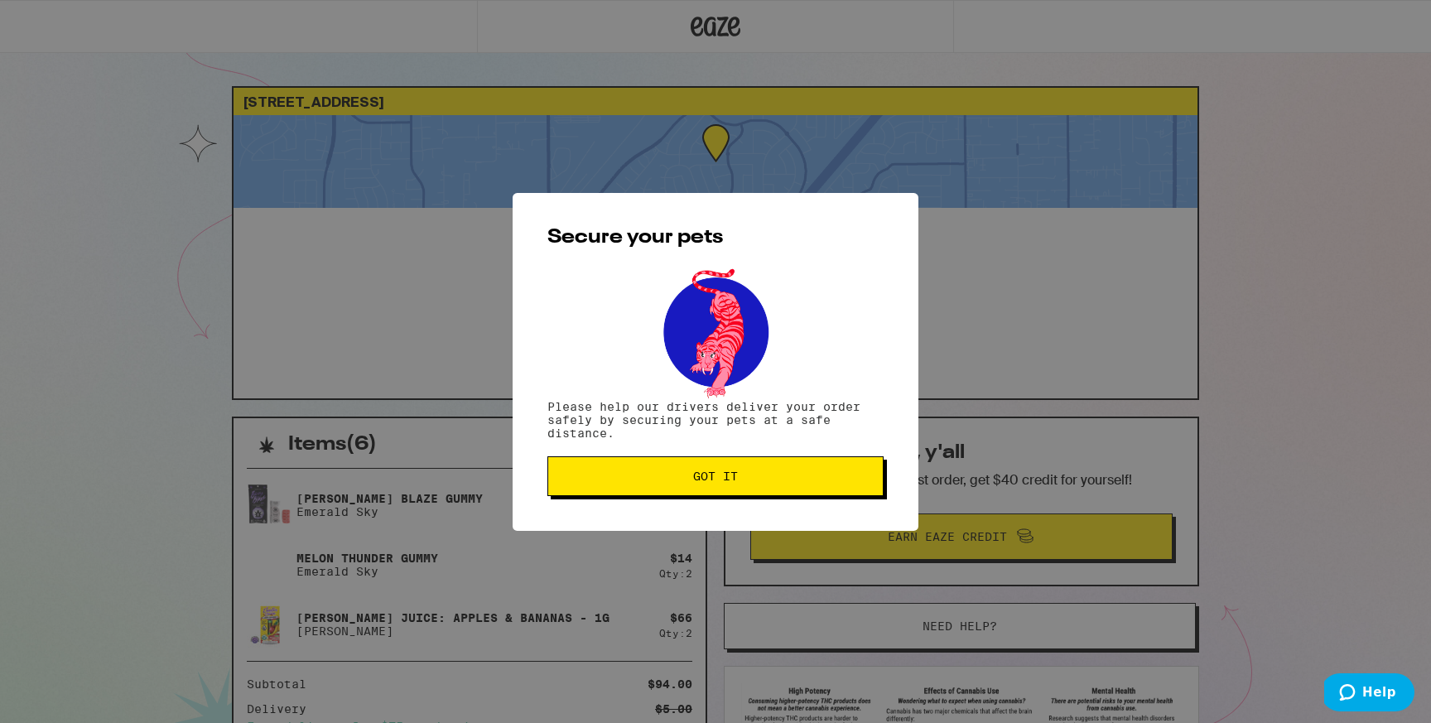
click at [842, 471] on button "Got it" at bounding box center [715, 476] width 336 height 40
